Goal: Task Accomplishment & Management: Manage account settings

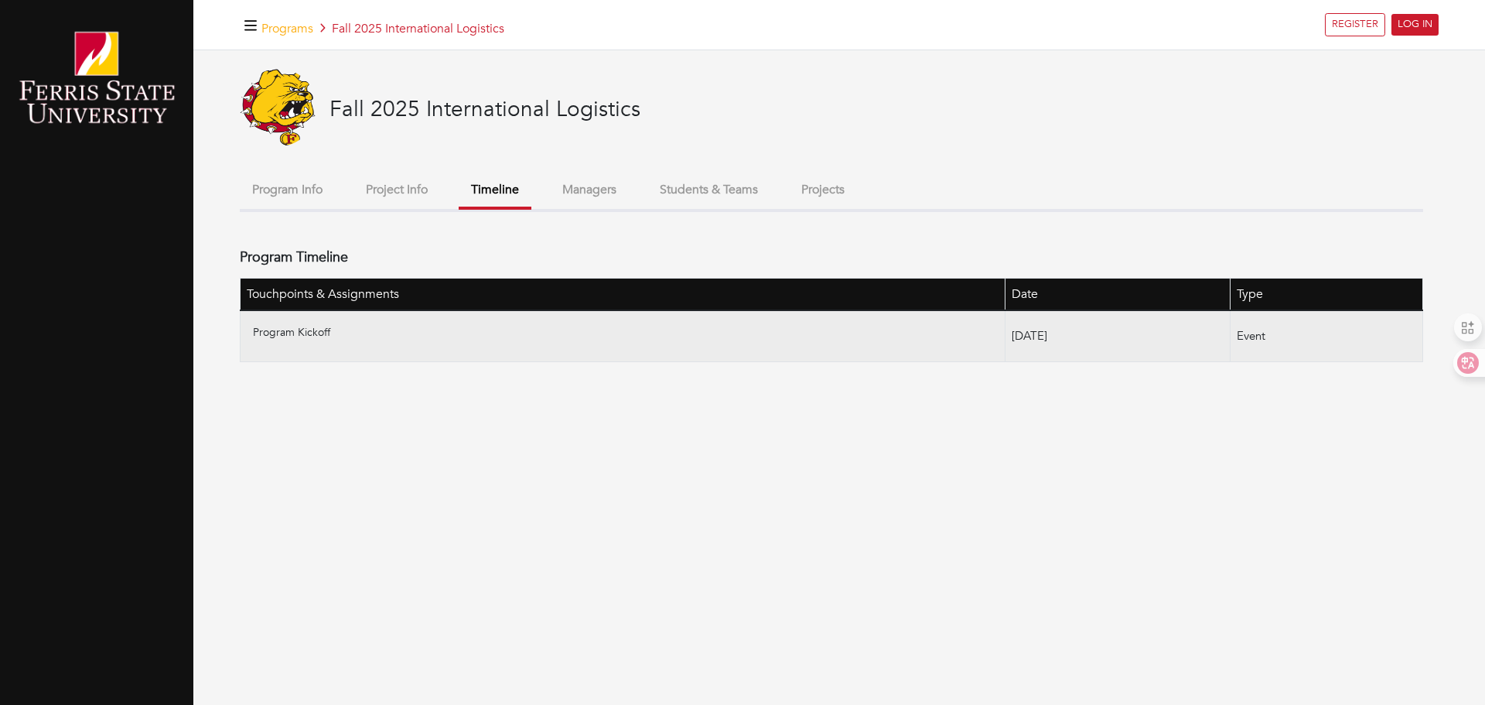
click at [281, 330] on p "Program Kickoff" at bounding box center [626, 332] width 746 height 16
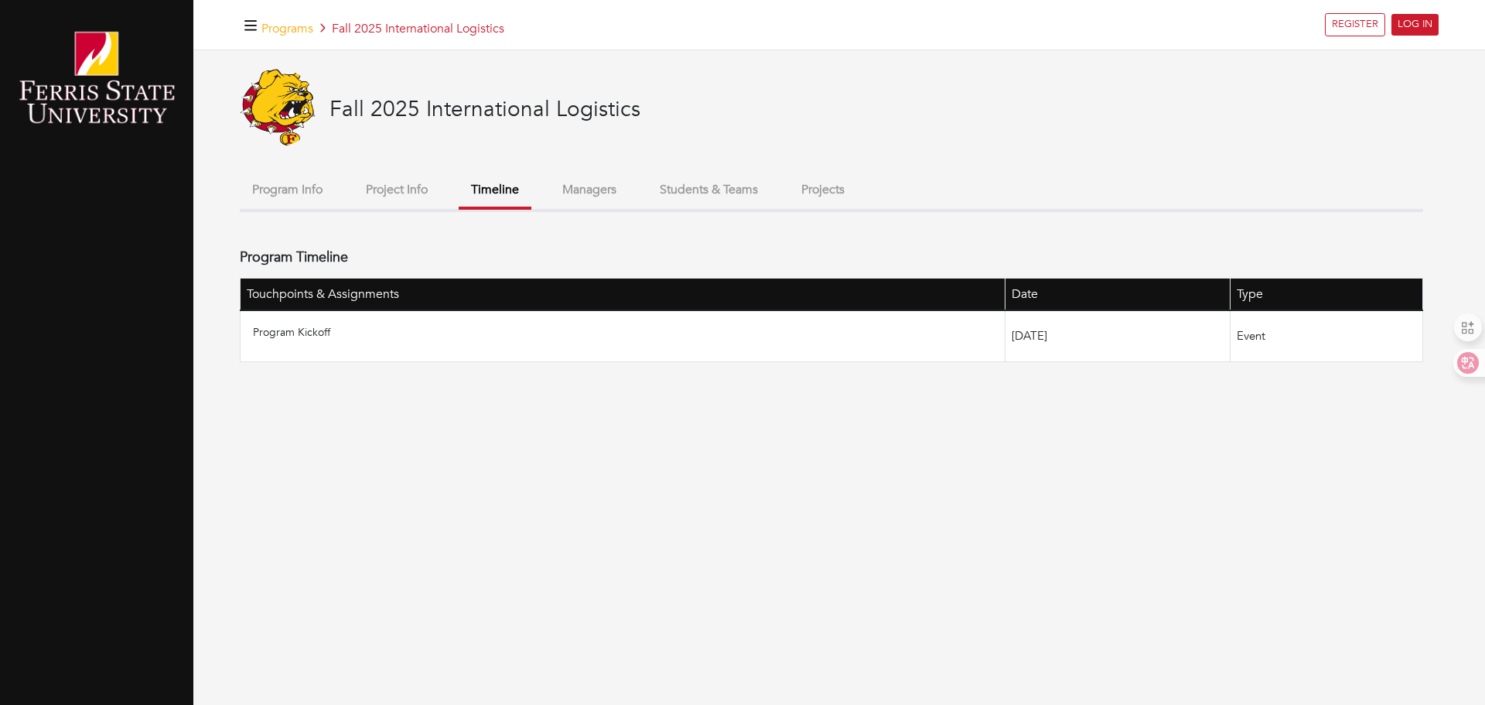
click at [593, 193] on button "Managers" at bounding box center [589, 189] width 79 height 33
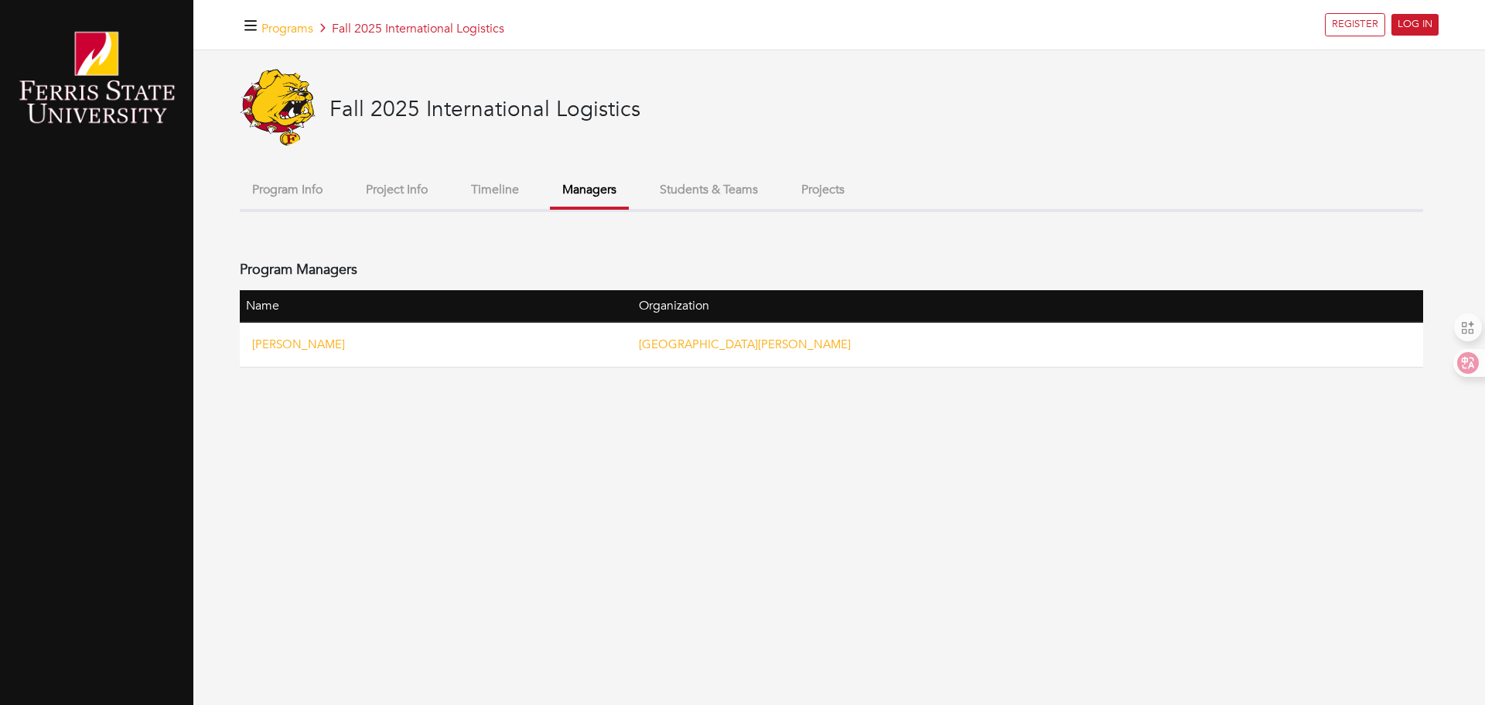
click at [702, 193] on button "Students & Teams" at bounding box center [709, 189] width 123 height 33
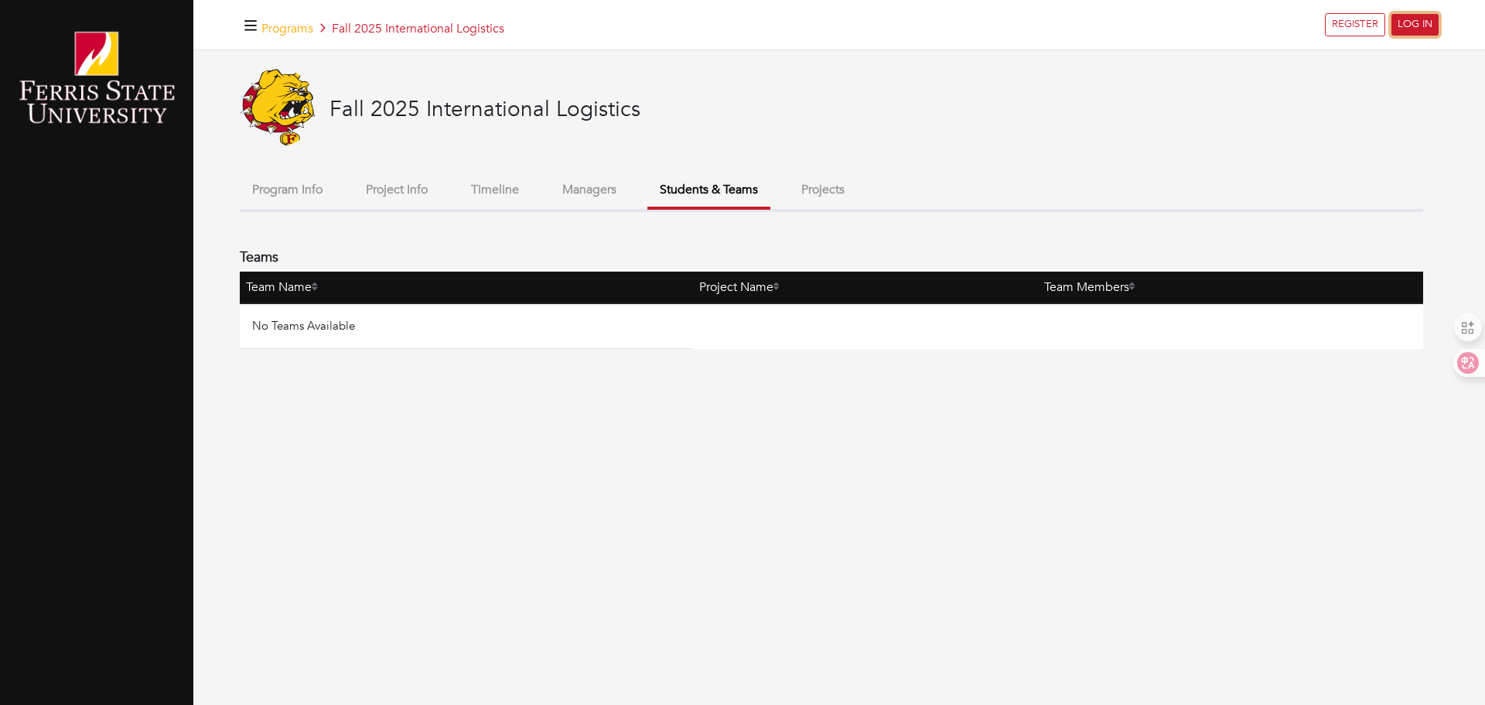
click at [1410, 19] on link "LOG IN" at bounding box center [1415, 25] width 47 height 22
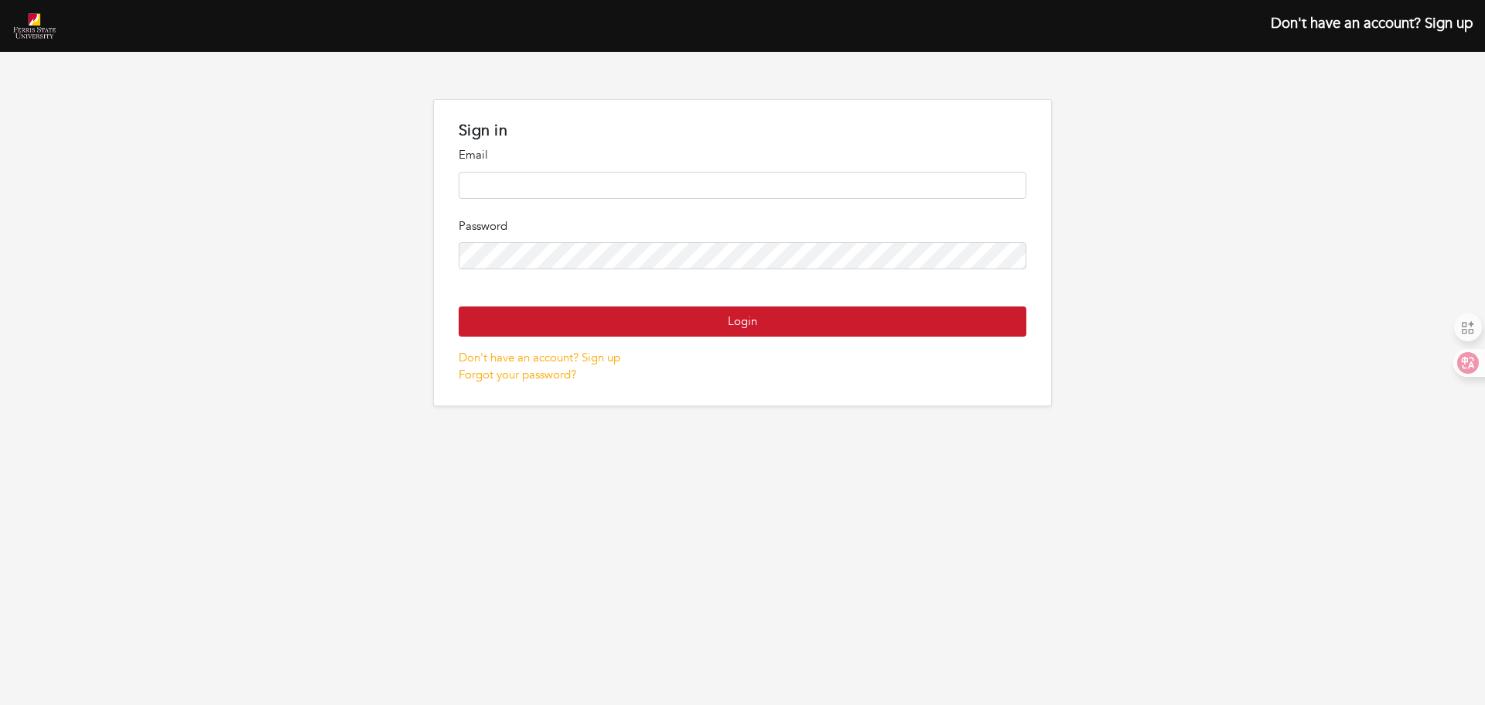
click at [607, 187] on input "email" at bounding box center [743, 185] width 568 height 27
type input "**********"
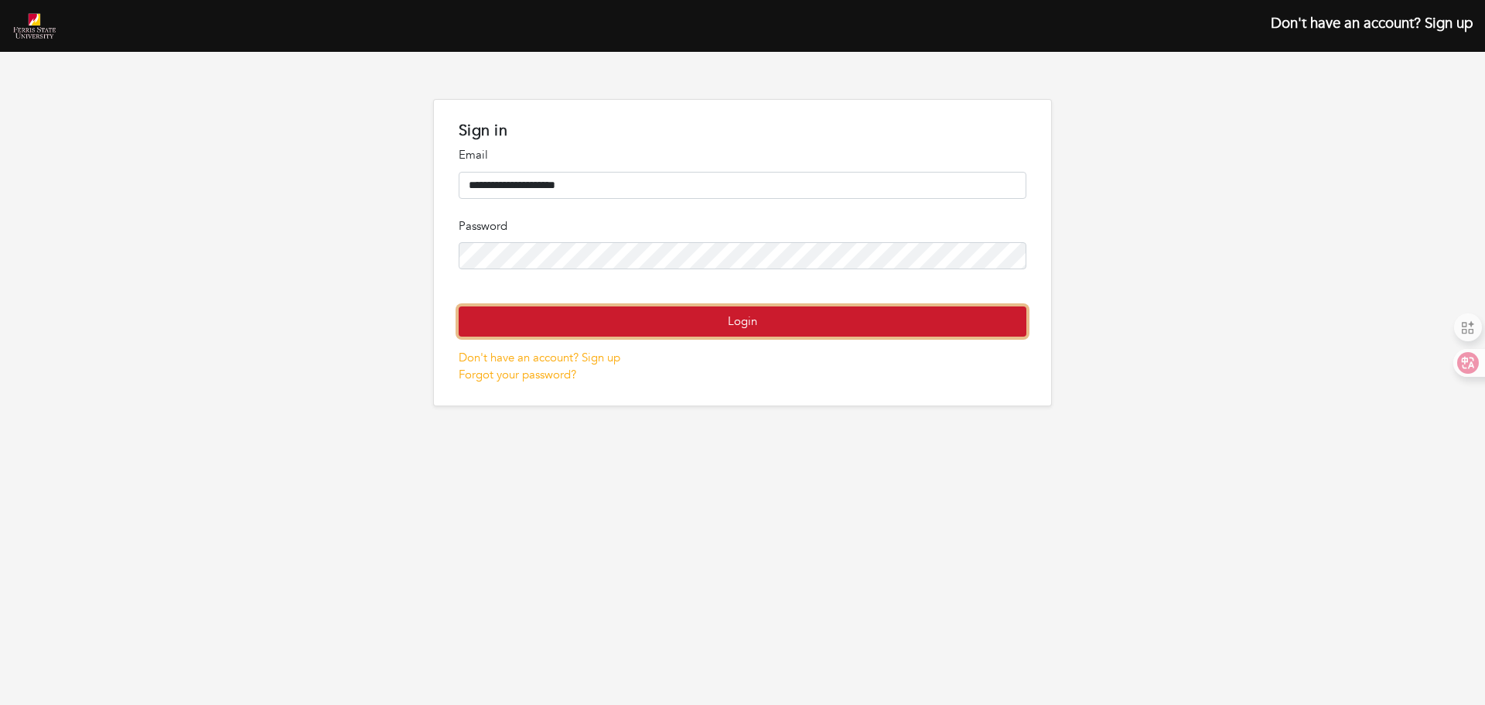
click at [751, 337] on button "Login" at bounding box center [743, 321] width 568 height 30
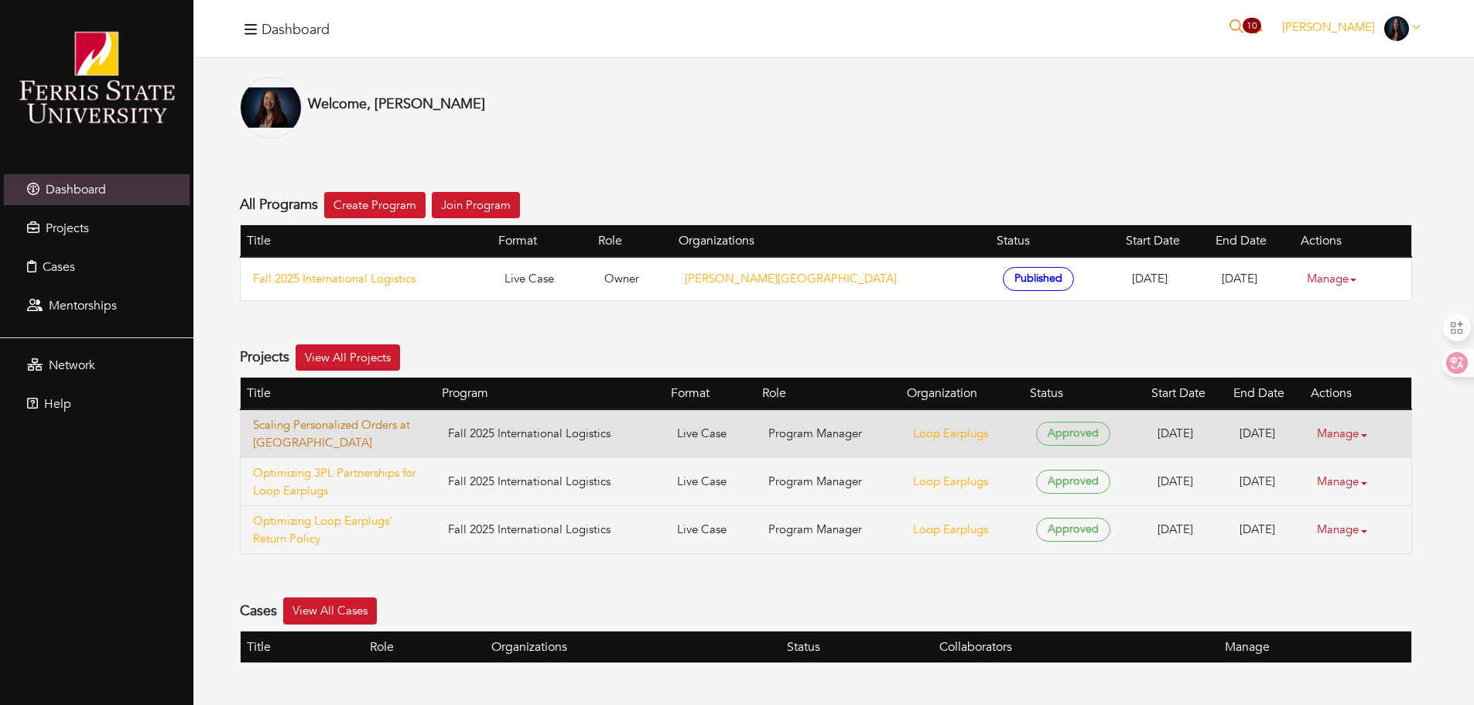
click at [364, 421] on link "Scaling Personalized Orders at [GEOGRAPHIC_DATA]" at bounding box center [338, 433] width 170 height 35
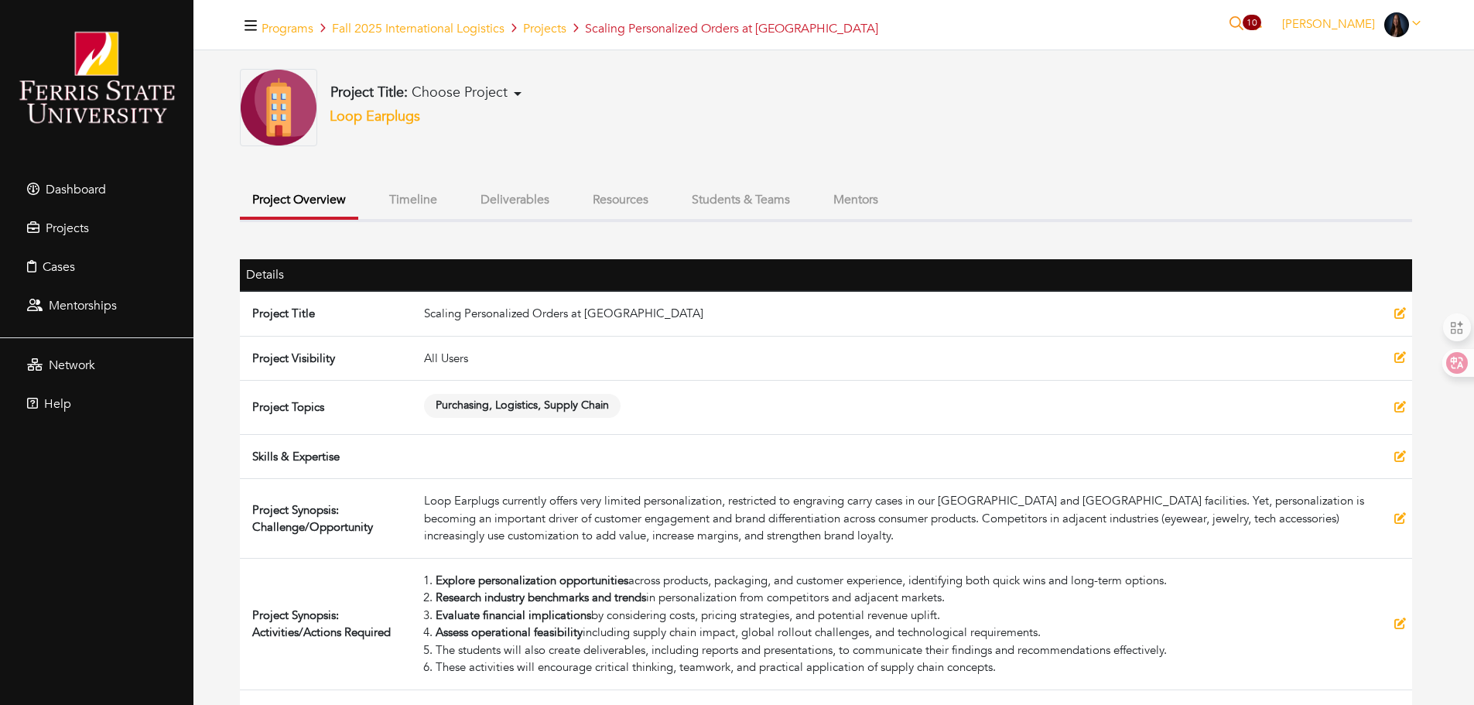
click at [725, 199] on button "Students & Teams" at bounding box center [740, 199] width 123 height 33
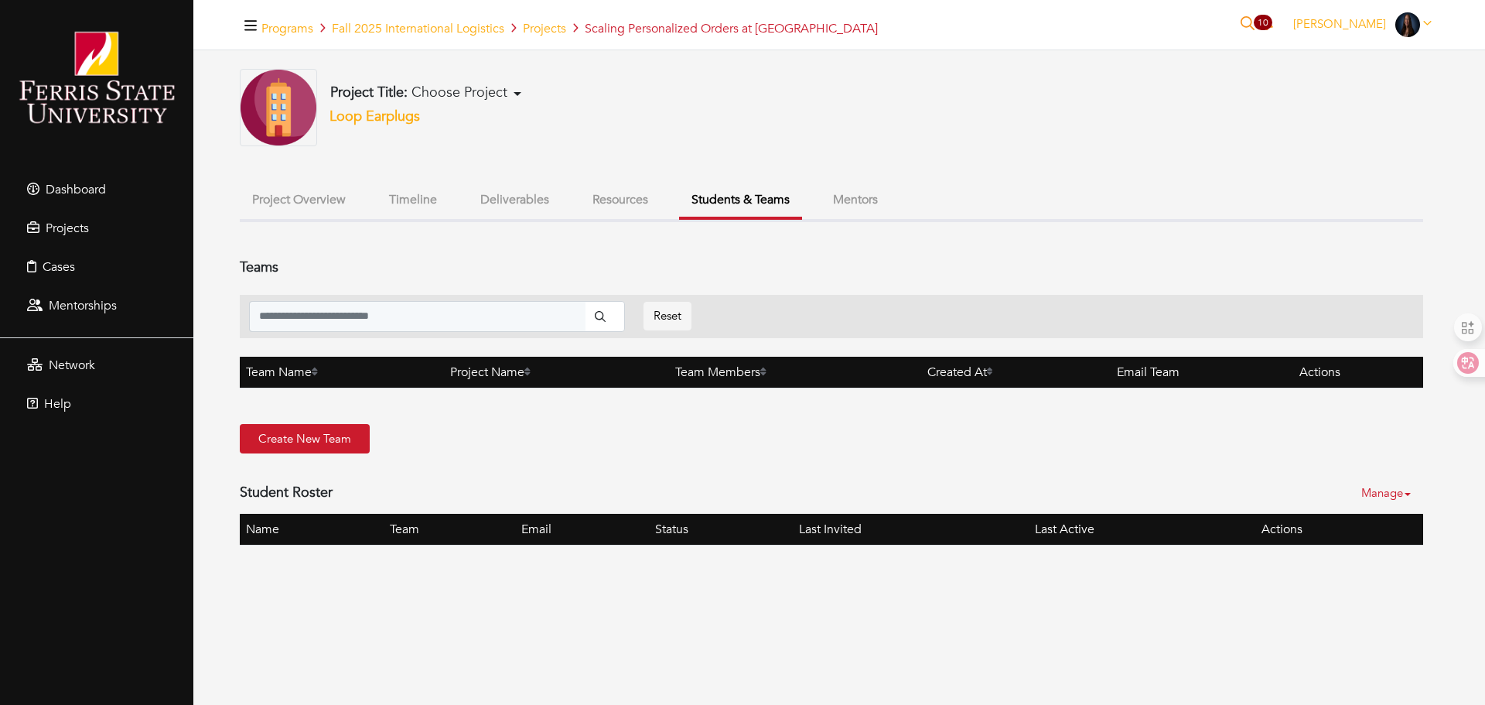
click at [1412, 495] on link "Manage" at bounding box center [1393, 493] width 62 height 30
click at [1164, 473] on div "Student Roster [GEOGRAPHIC_DATA] Invite Share Listing" at bounding box center [832, 493] width 1184 height 42
drag, startPoint x: 626, startPoint y: 198, endPoint x: 611, endPoint y: 201, distance: 15.0
click at [625, 198] on button "Resources" at bounding box center [620, 199] width 80 height 33
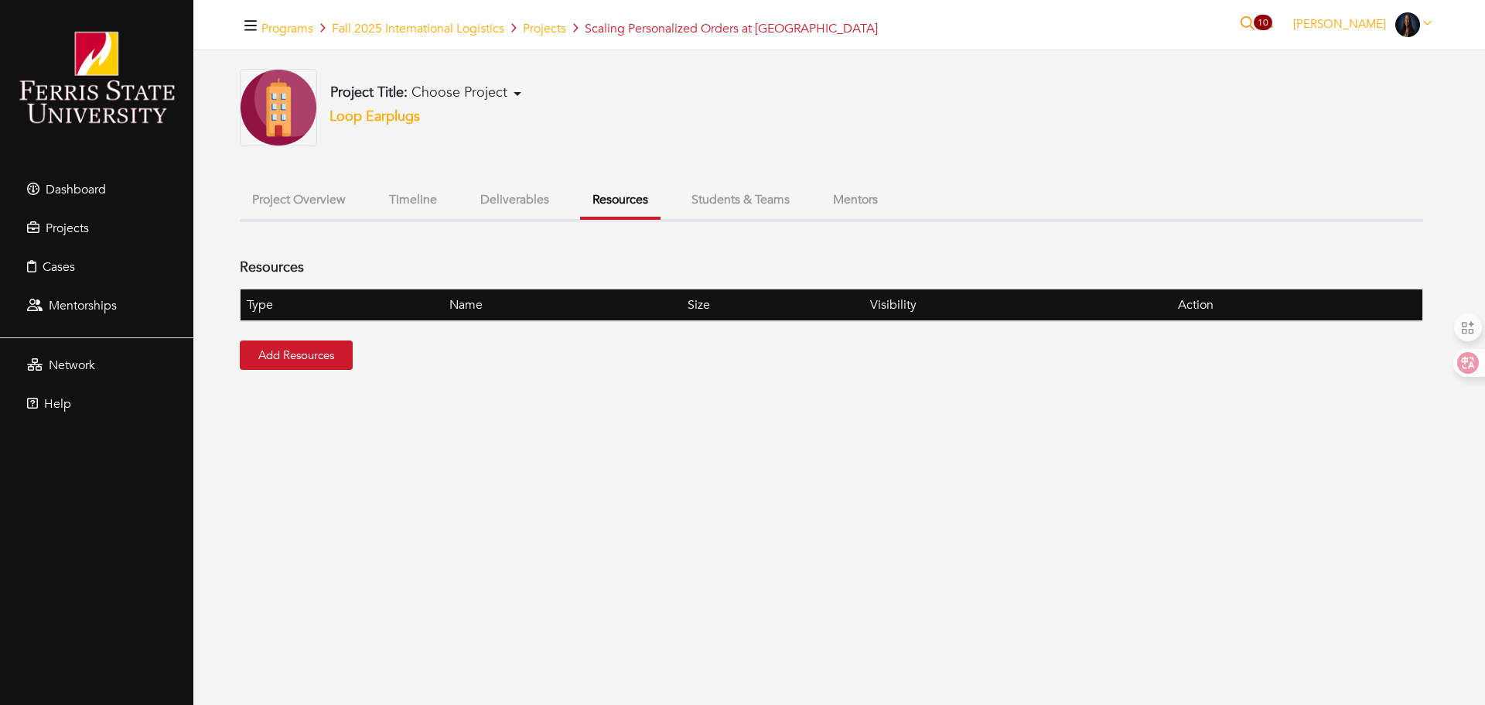
click at [528, 203] on button "Deliverables" at bounding box center [515, 199] width 94 height 33
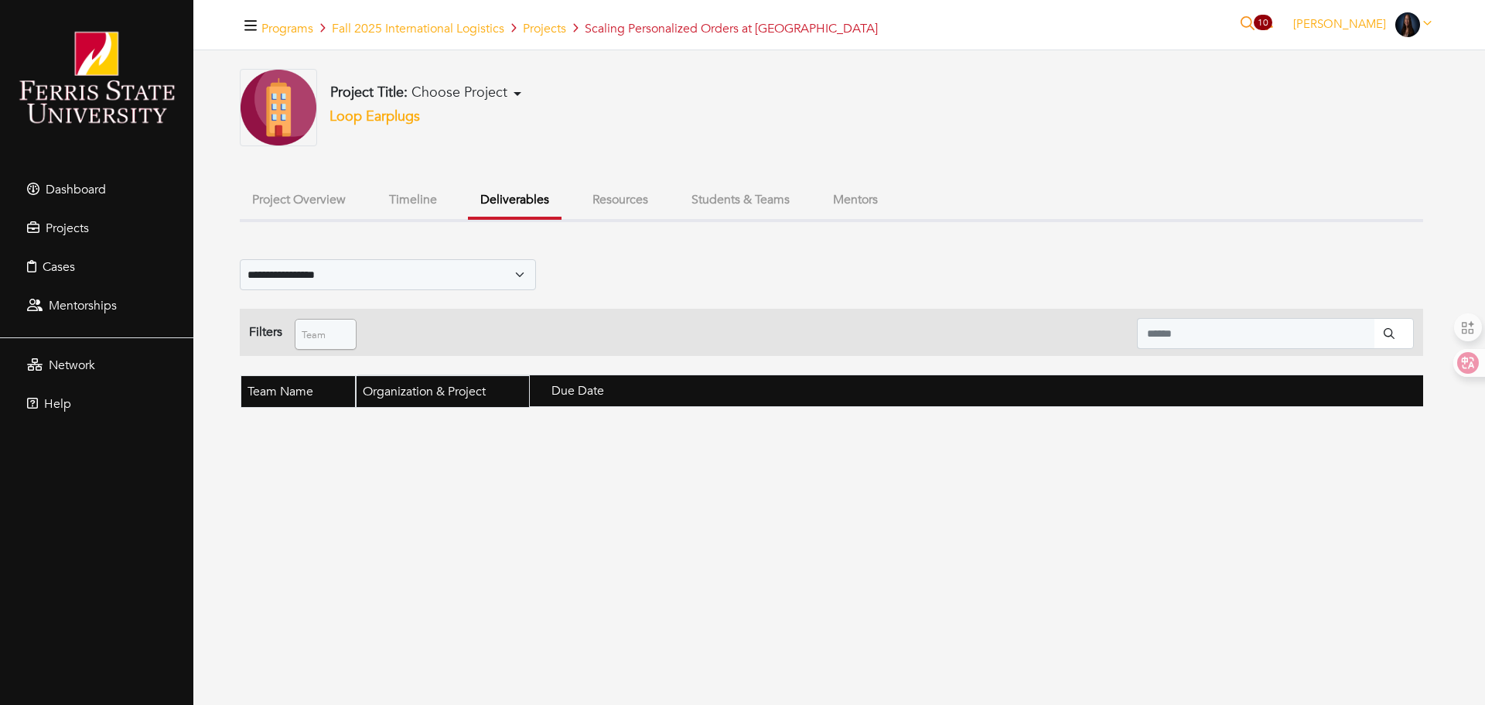
click at [408, 202] on button "Timeline" at bounding box center [413, 199] width 73 height 33
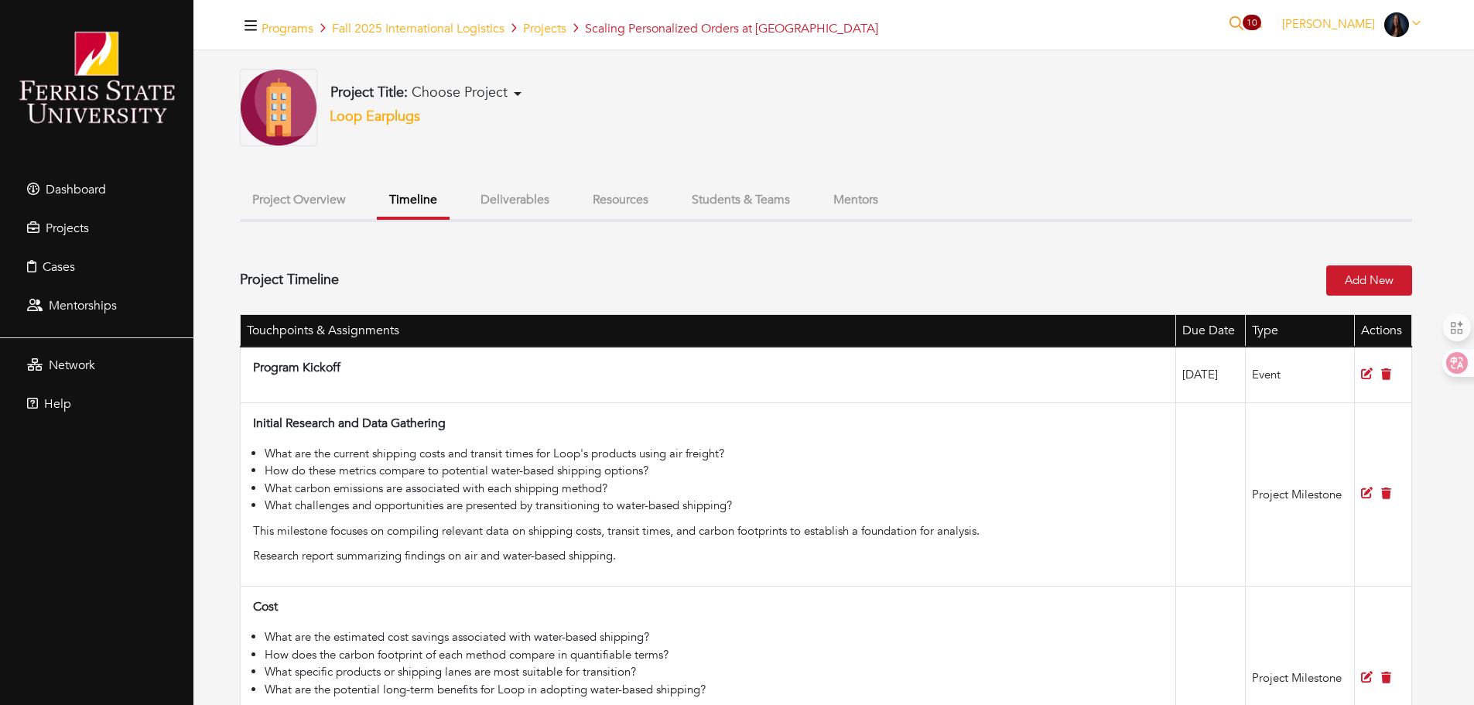
click at [292, 197] on button "Project Overview" at bounding box center [299, 199] width 118 height 33
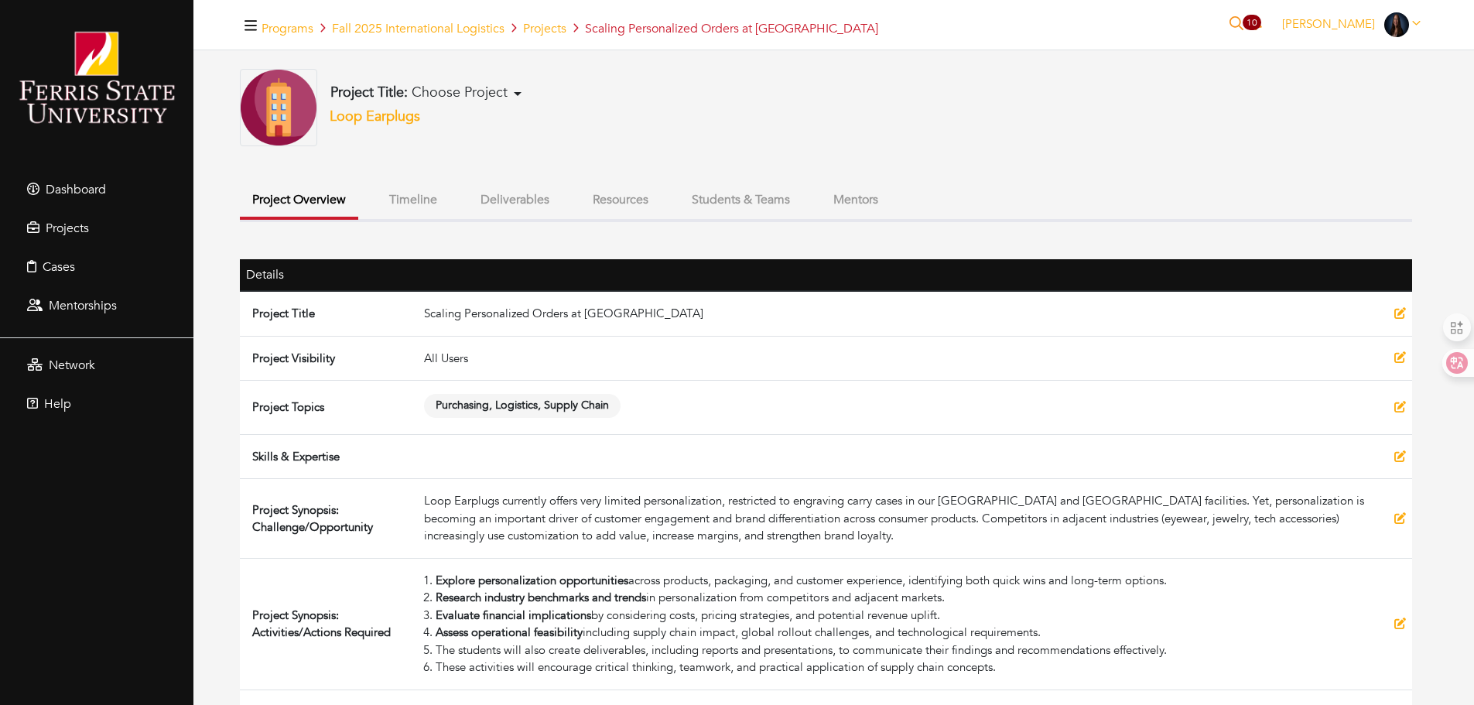
click at [401, 198] on button "Timeline" at bounding box center [413, 199] width 73 height 33
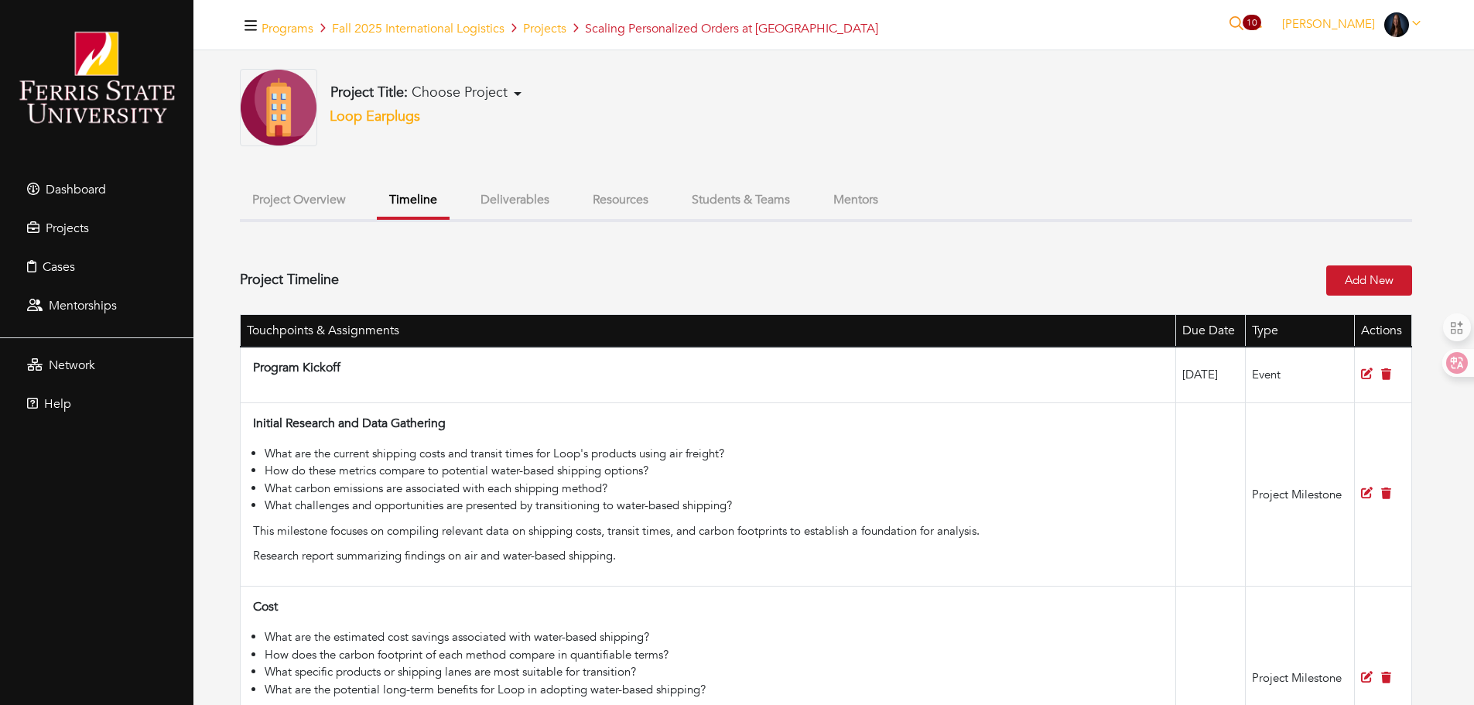
click at [516, 90] on button "Project Title: Choose Project" at bounding box center [426, 93] width 200 height 19
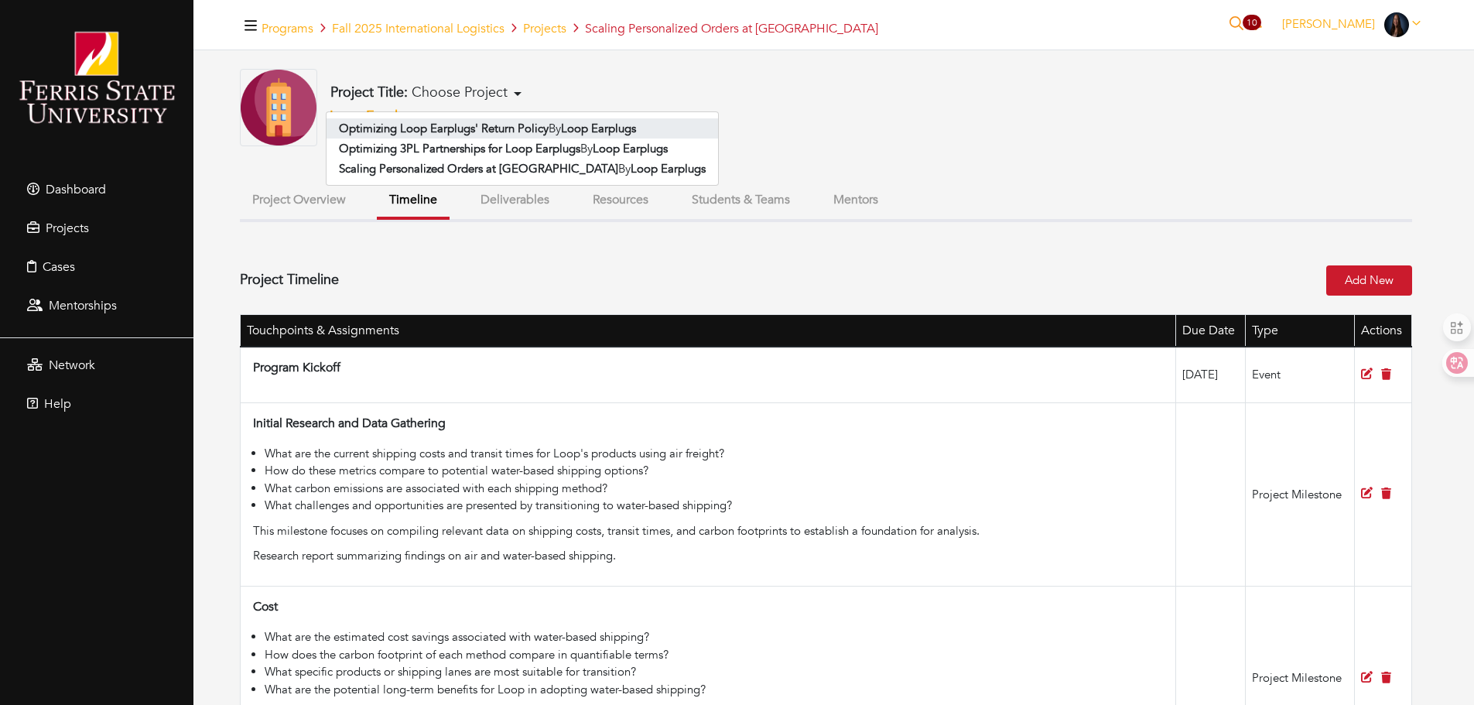
click at [516, 127] on b "Optimizing Loop Earplugs' Return Policy" at bounding box center [444, 128] width 210 height 15
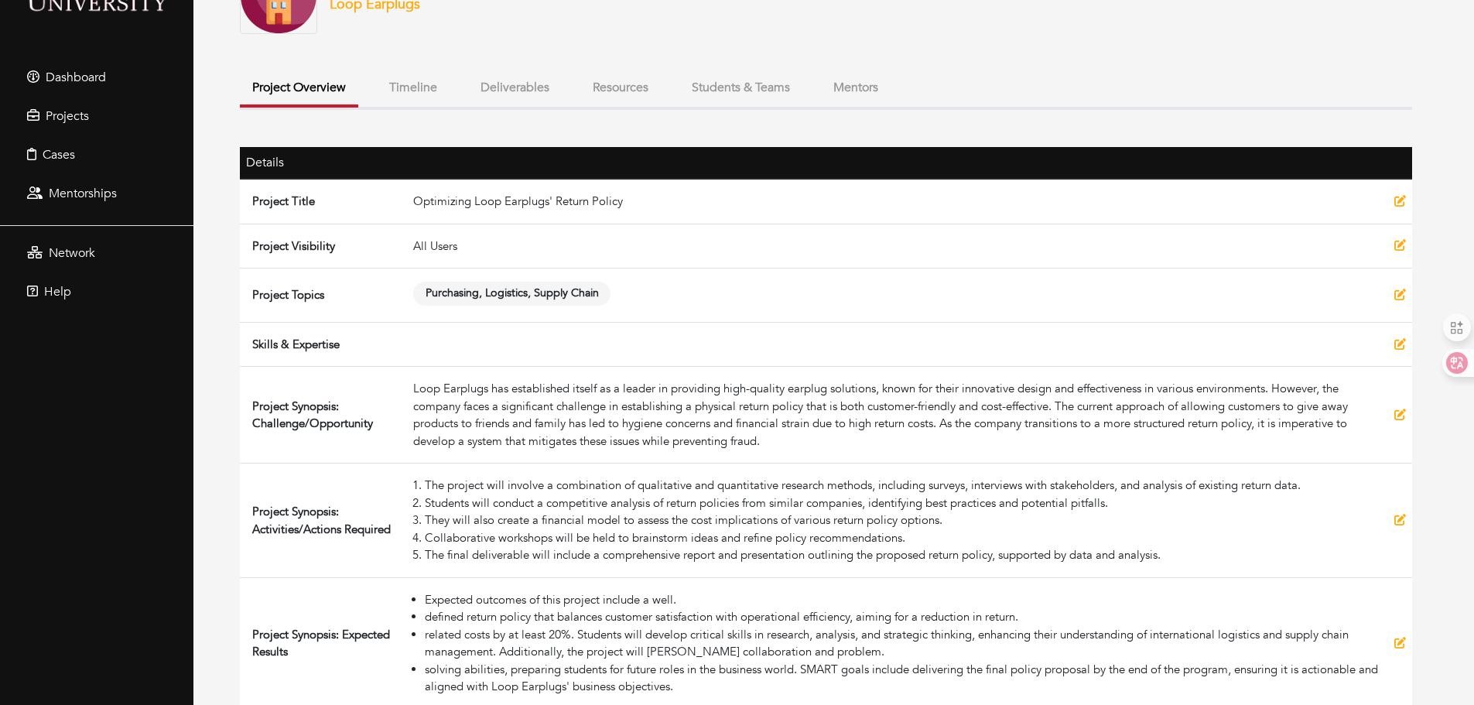
scroll to position [129, 0]
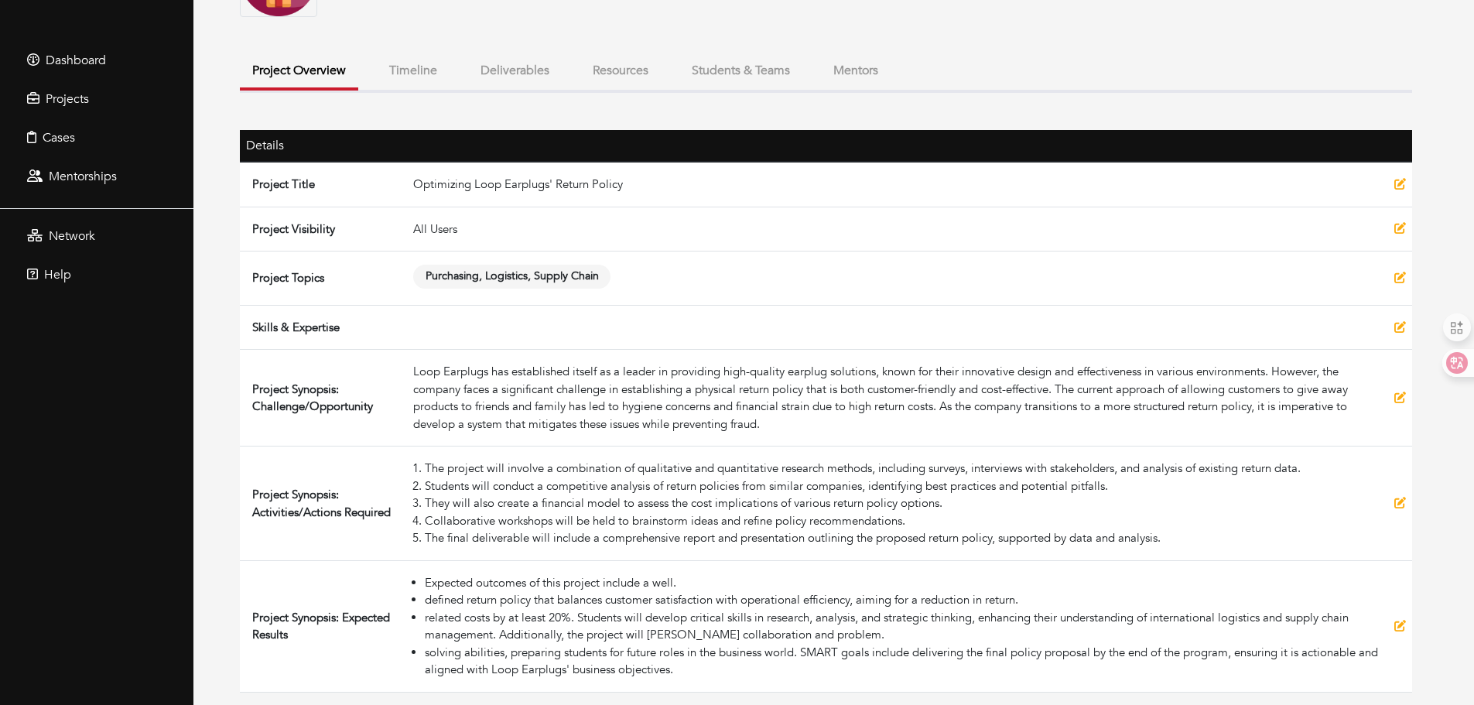
click at [422, 71] on button "Timeline" at bounding box center [413, 70] width 73 height 33
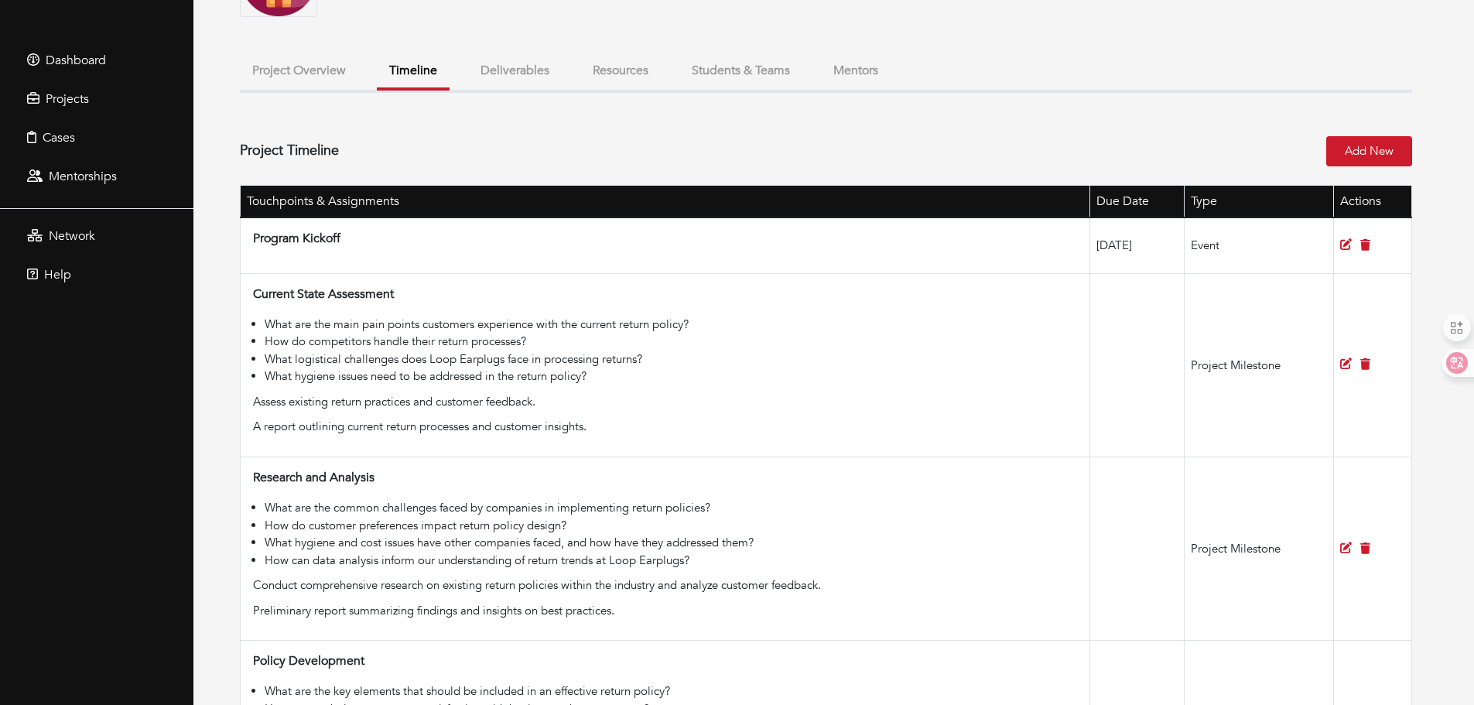
click at [499, 73] on button "Deliverables" at bounding box center [515, 70] width 94 height 33
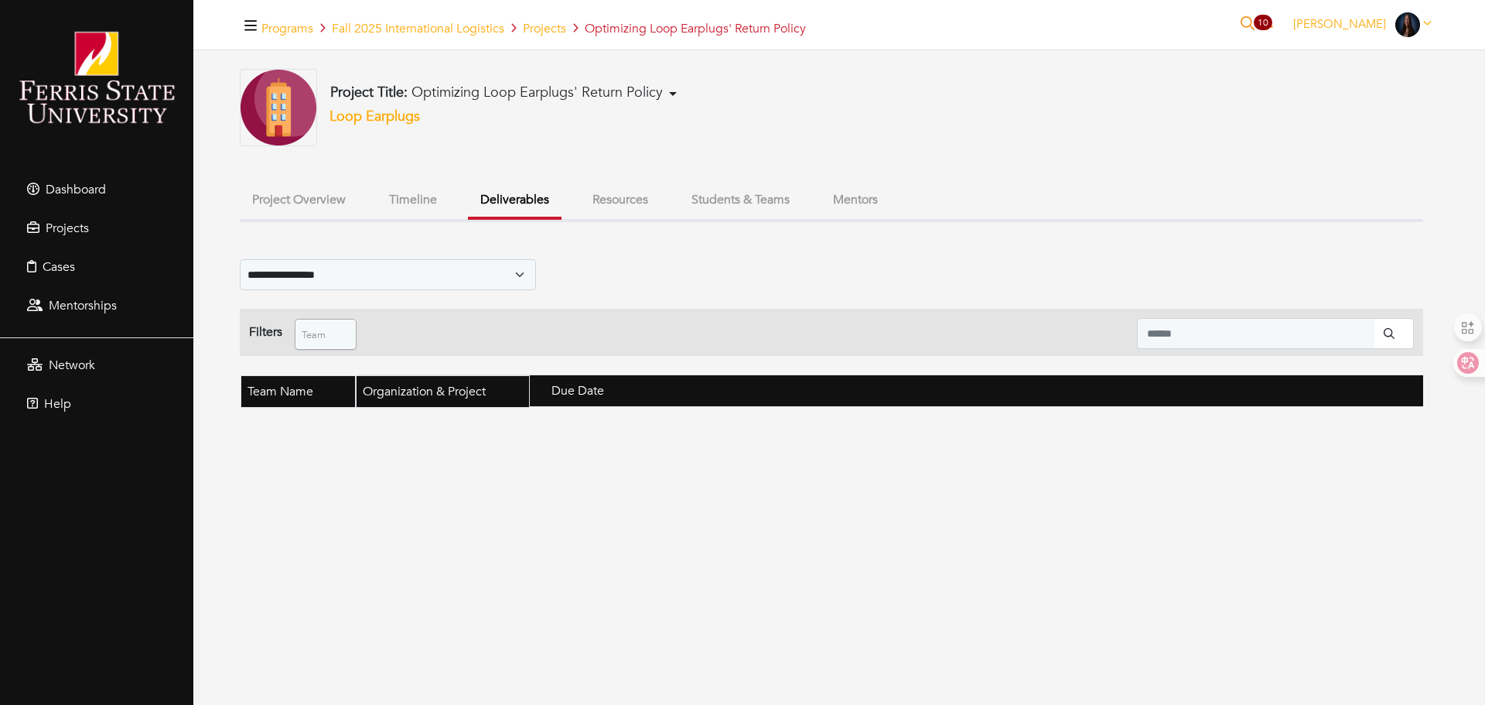
click at [412, 197] on button "Timeline" at bounding box center [413, 199] width 73 height 33
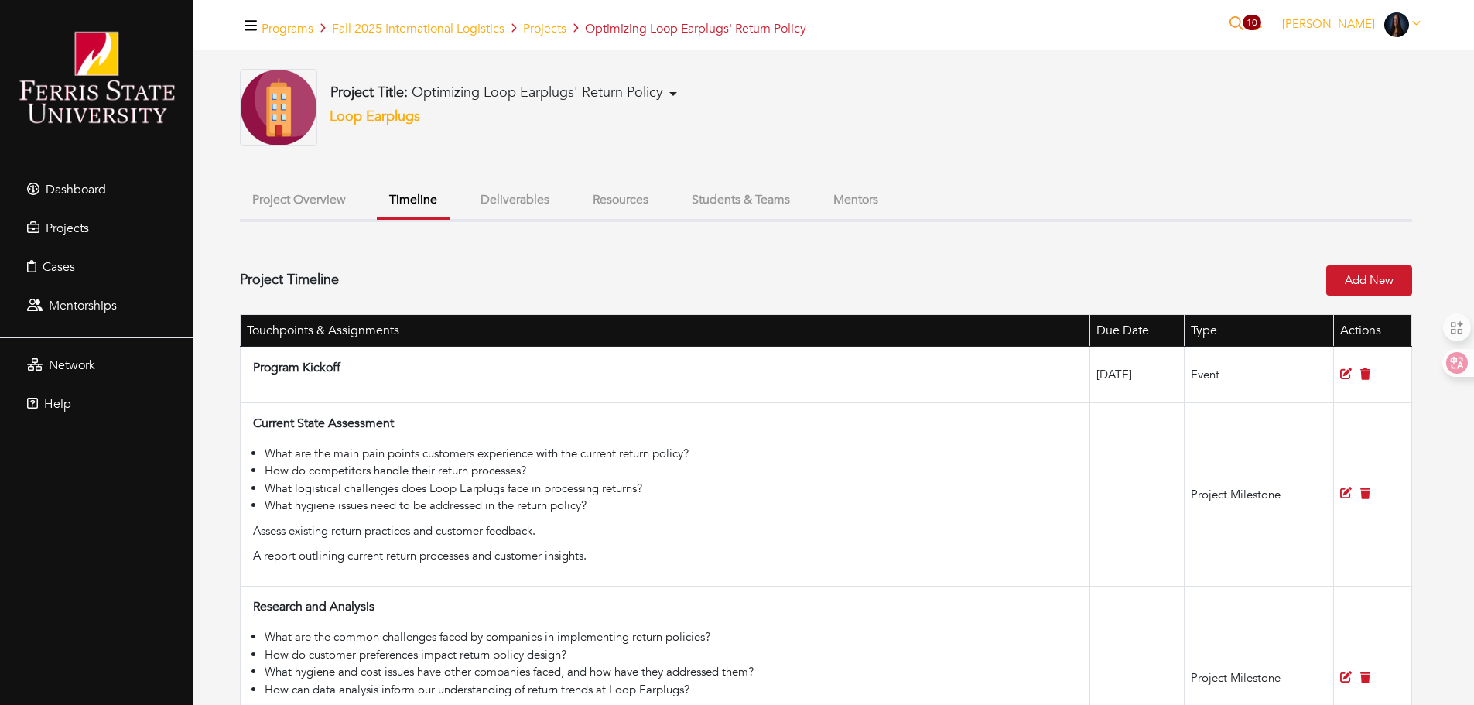
click at [289, 199] on button "Project Overview" at bounding box center [299, 199] width 118 height 33
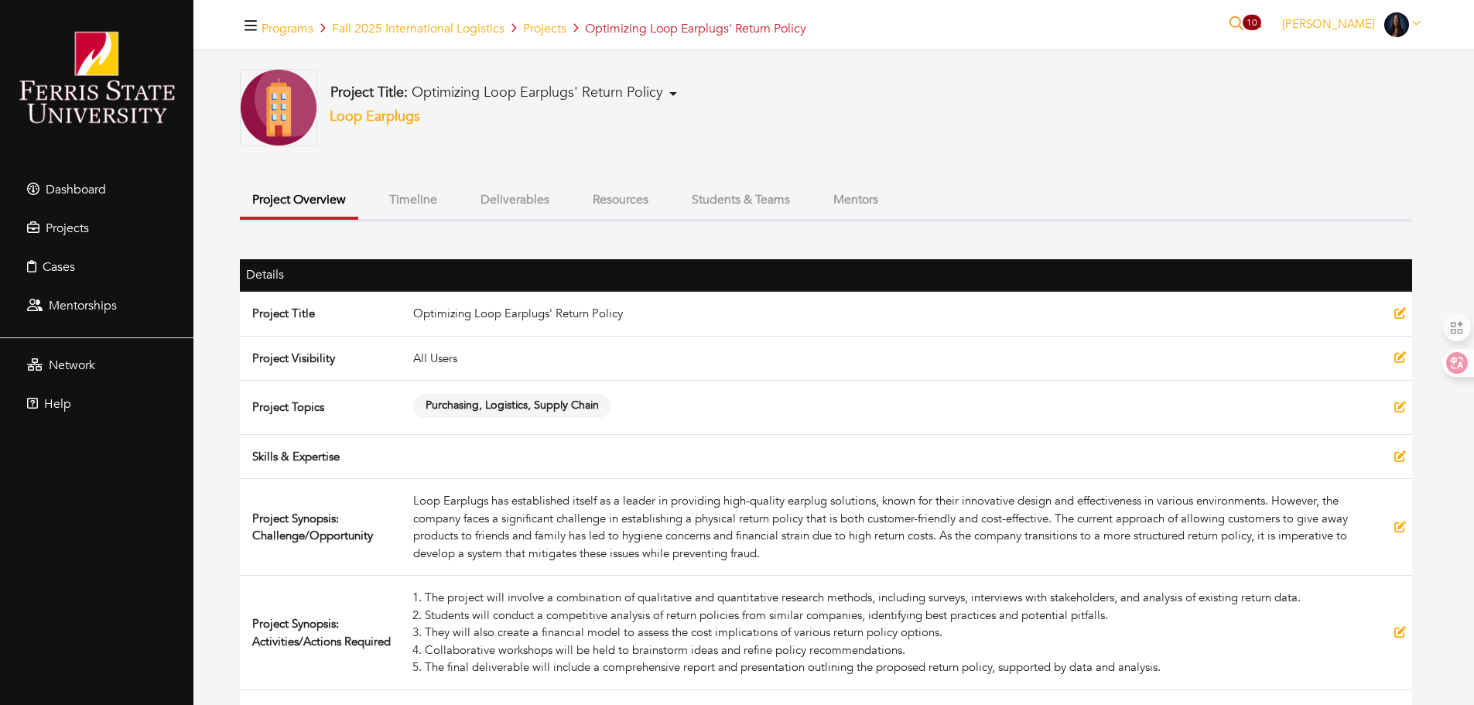
click at [429, 203] on button "Timeline" at bounding box center [413, 199] width 73 height 33
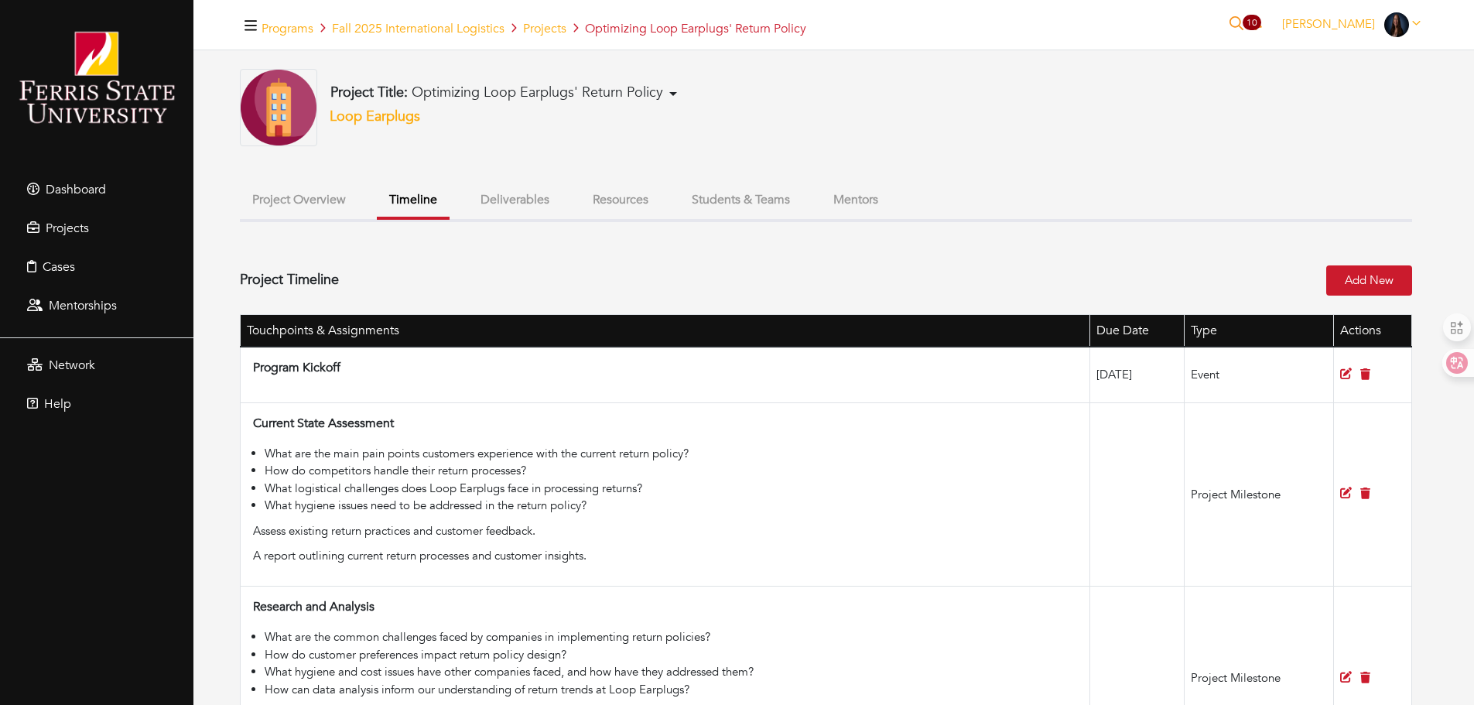
click at [499, 203] on button "Deliverables" at bounding box center [515, 199] width 94 height 33
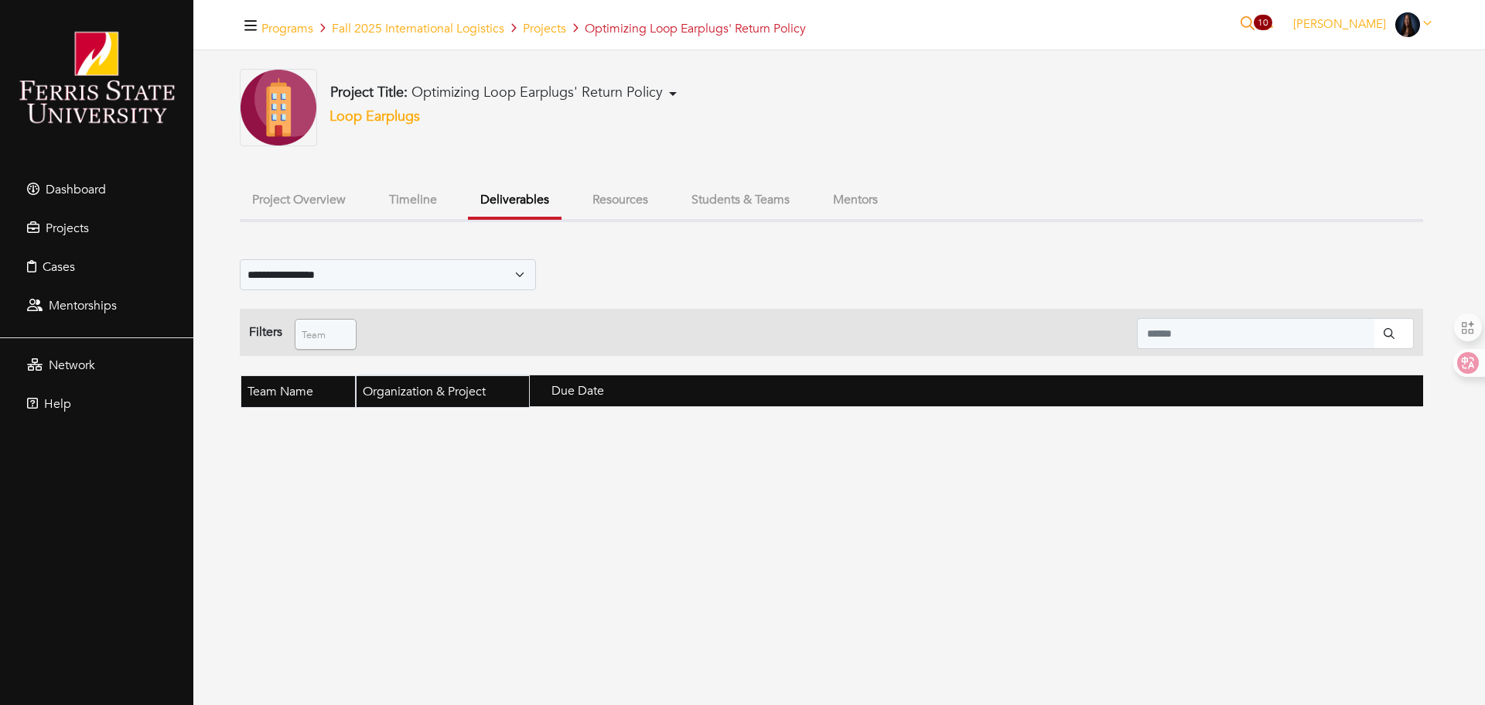
click at [586, 203] on button "Resources" at bounding box center [620, 199] width 80 height 33
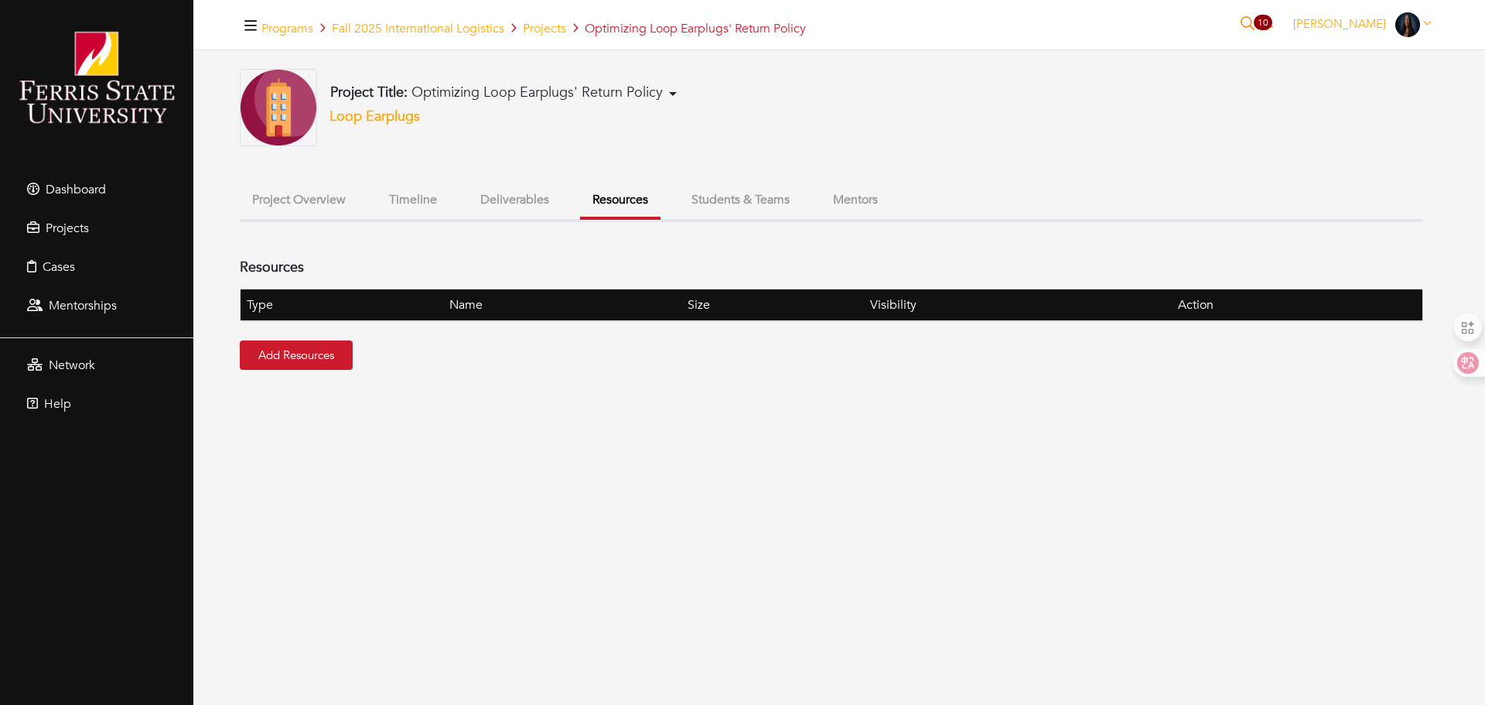
click at [730, 204] on button "Students & Teams" at bounding box center [740, 199] width 123 height 33
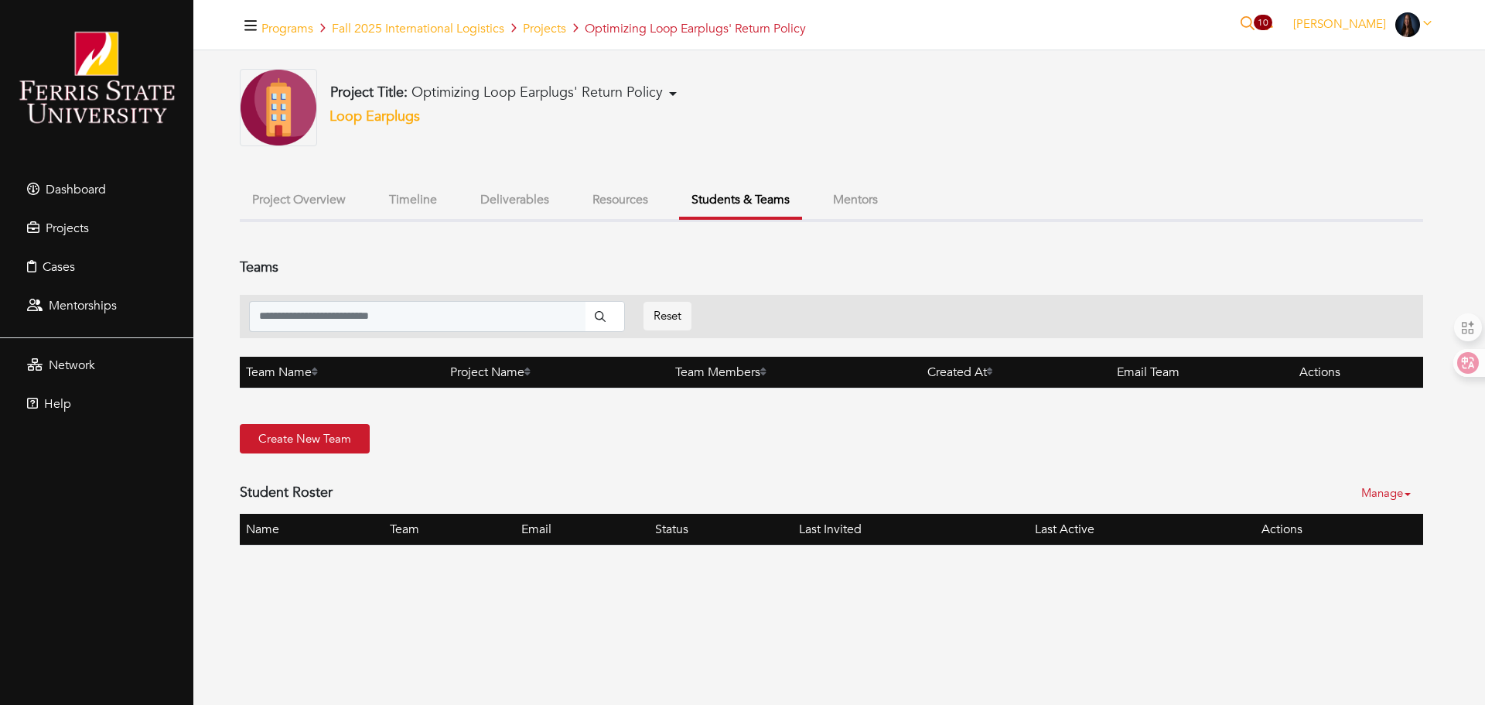
click at [1413, 492] on link "Manage" at bounding box center [1393, 493] width 62 height 30
click at [1287, 482] on div "Student Roster [GEOGRAPHIC_DATA] Invite Share Listing" at bounding box center [832, 493] width 1184 height 42
click at [276, 442] on link "Create New Team" at bounding box center [305, 439] width 130 height 30
